Goal: Task Accomplishment & Management: Use online tool/utility

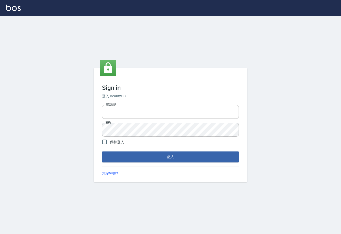
type input "0225929166"
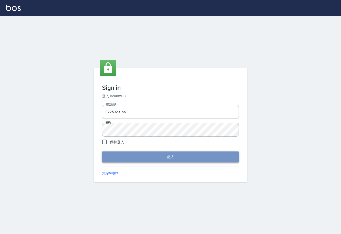
click at [160, 157] on button "登入" at bounding box center [170, 157] width 137 height 11
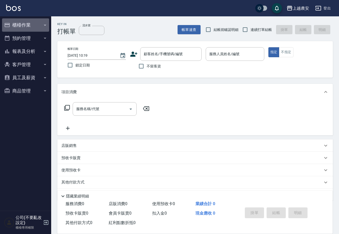
click at [41, 23] on button "櫃檯作業" at bounding box center [25, 24] width 47 height 13
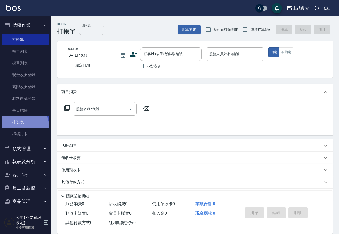
click at [18, 127] on link "排班表" at bounding box center [25, 122] width 47 height 12
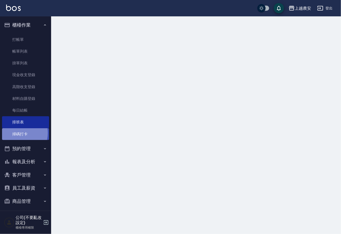
click at [19, 133] on link "掃碼打卡" at bounding box center [25, 134] width 47 height 12
